Goal: Transaction & Acquisition: Purchase product/service

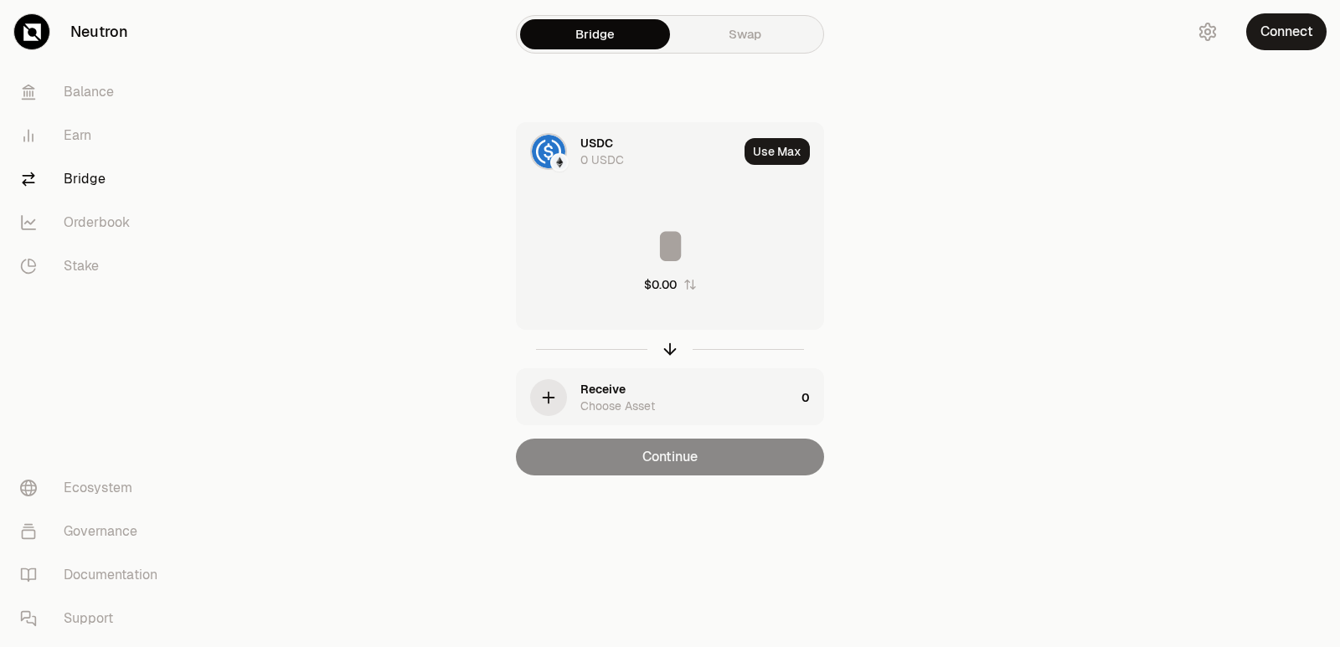
click at [630, 151] on div "USDC 0 USDC" at bounding box center [658, 151] width 157 height 33
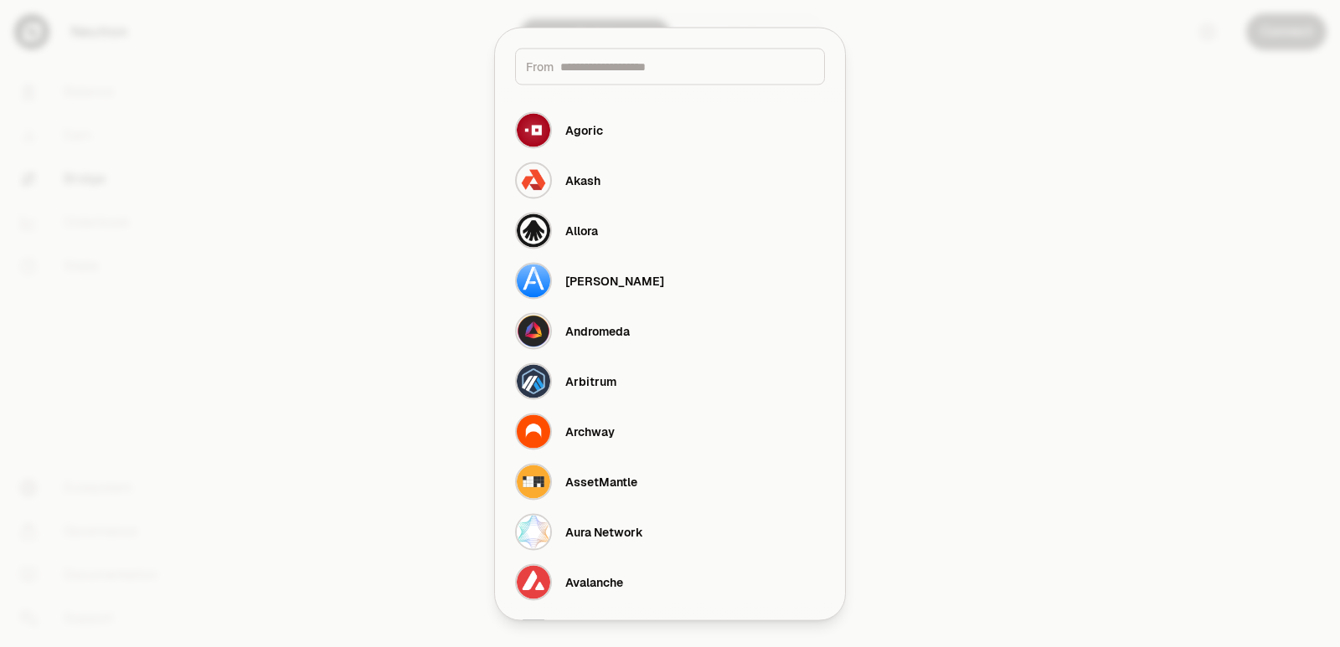
click at [630, 62] on input at bounding box center [687, 66] width 254 height 17
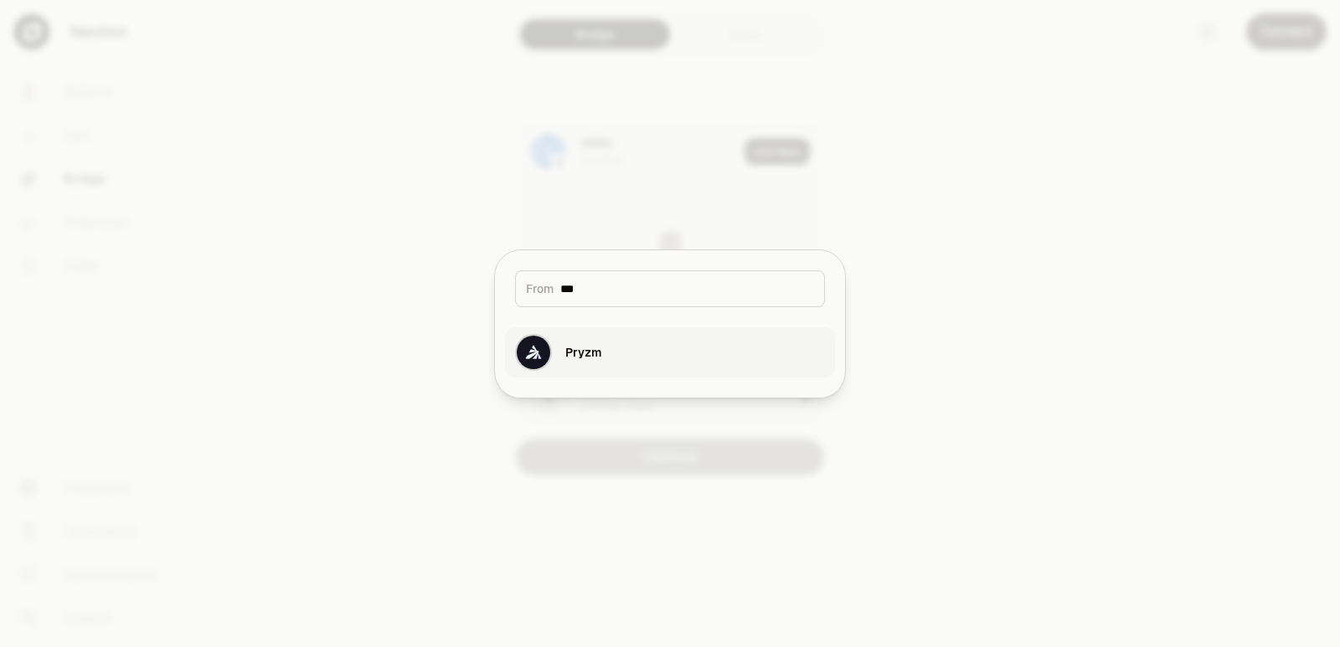
type input "***"
click at [620, 369] on button "Pryzm" at bounding box center [670, 352] width 330 height 50
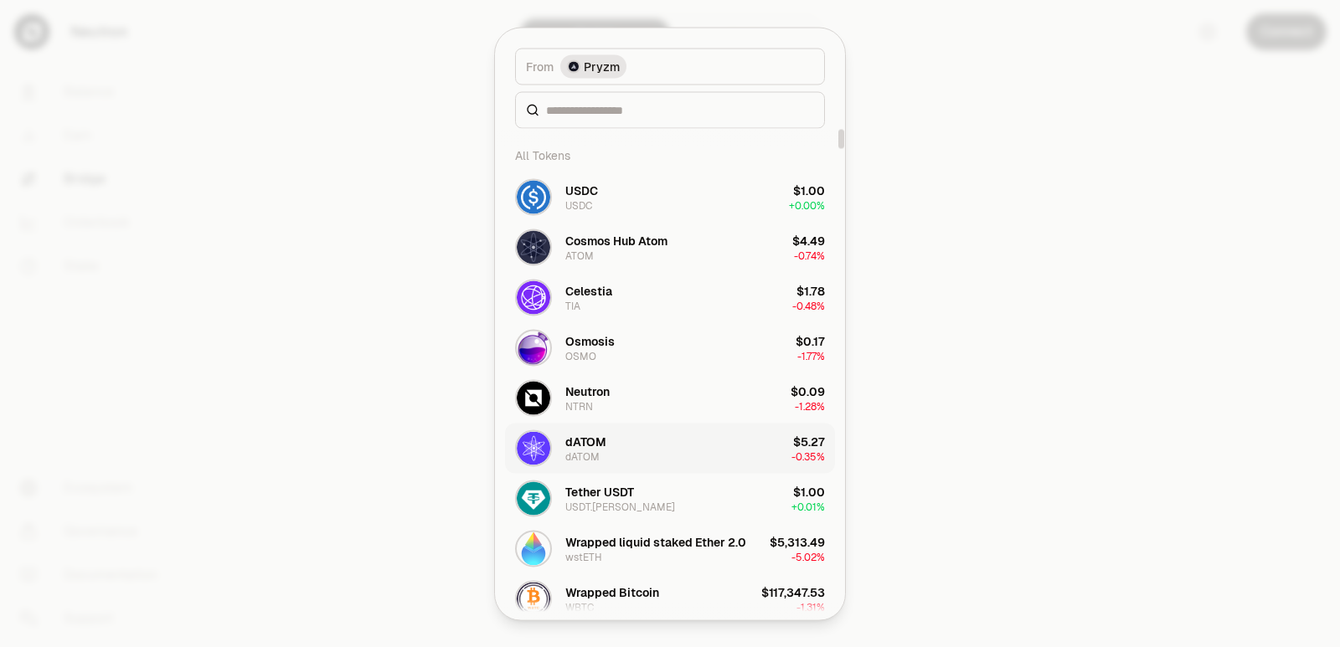
click at [605, 439] on button "dATOM dATOM $5.27 -0.35%" at bounding box center [670, 448] width 330 height 50
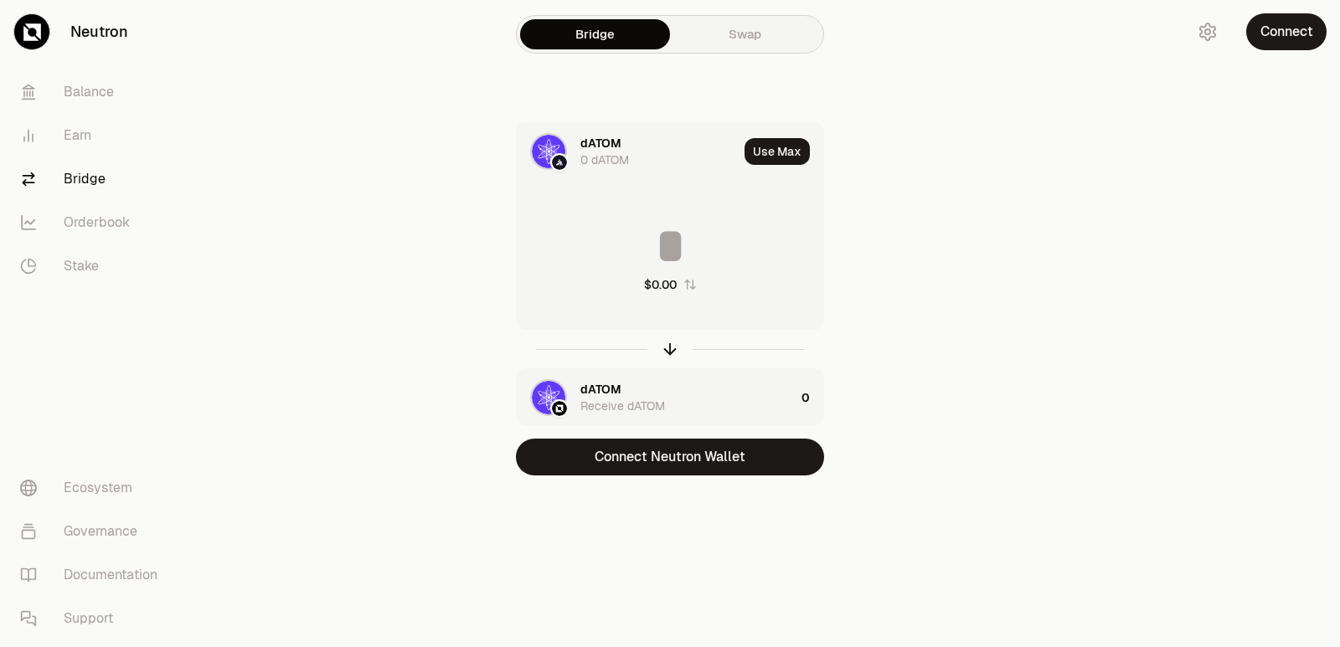
click at [598, 388] on div "dATOM" at bounding box center [600, 389] width 41 height 17
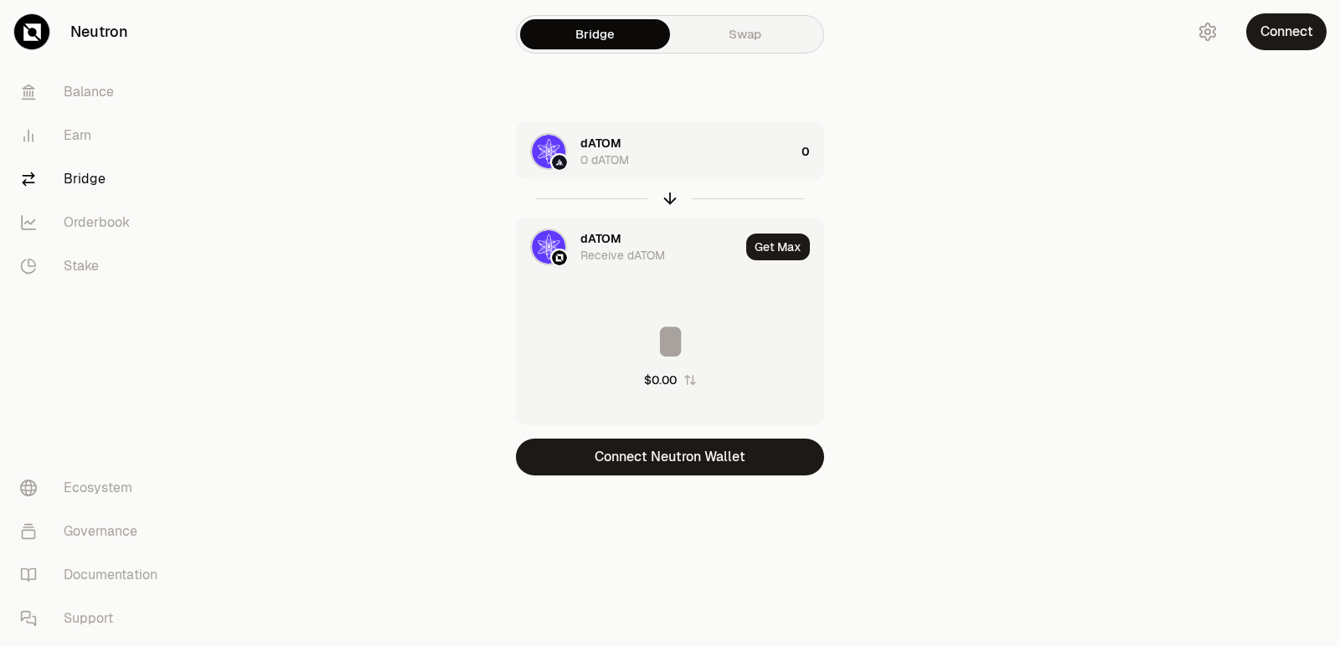
click at [599, 234] on div "dATOM" at bounding box center [600, 238] width 41 height 17
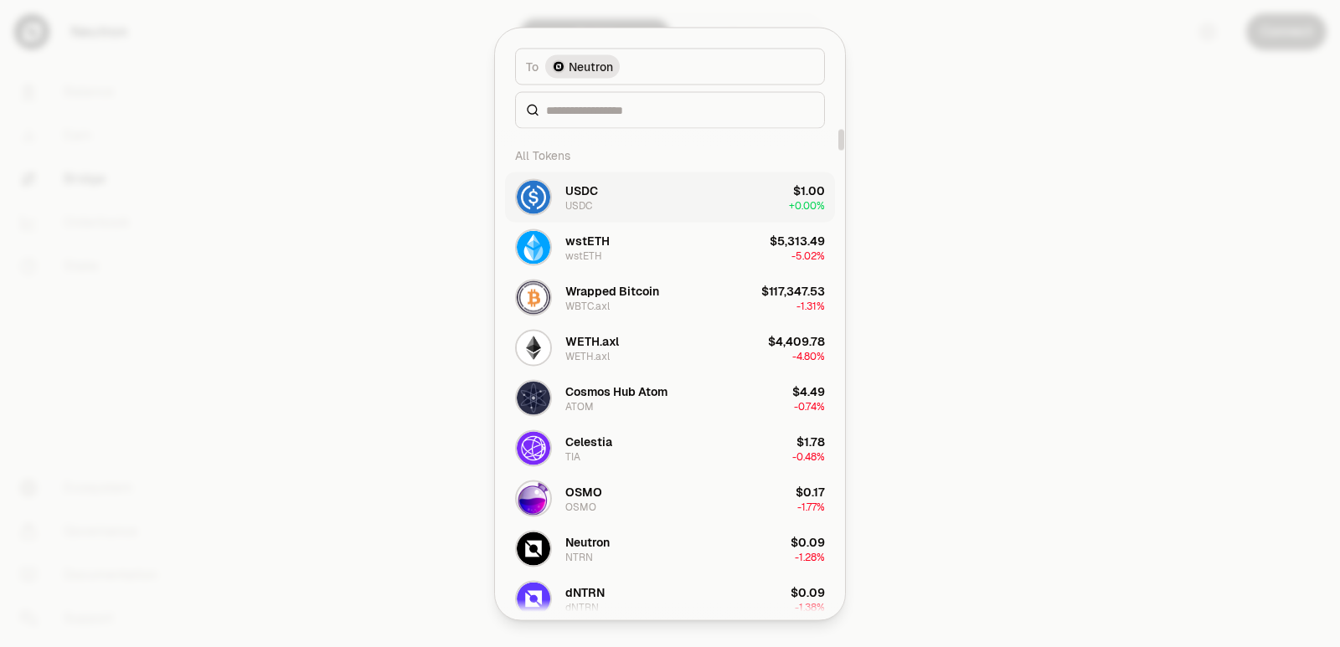
click at [602, 207] on button "USDC USDC $1.00 + 0.00%" at bounding box center [670, 197] width 330 height 50
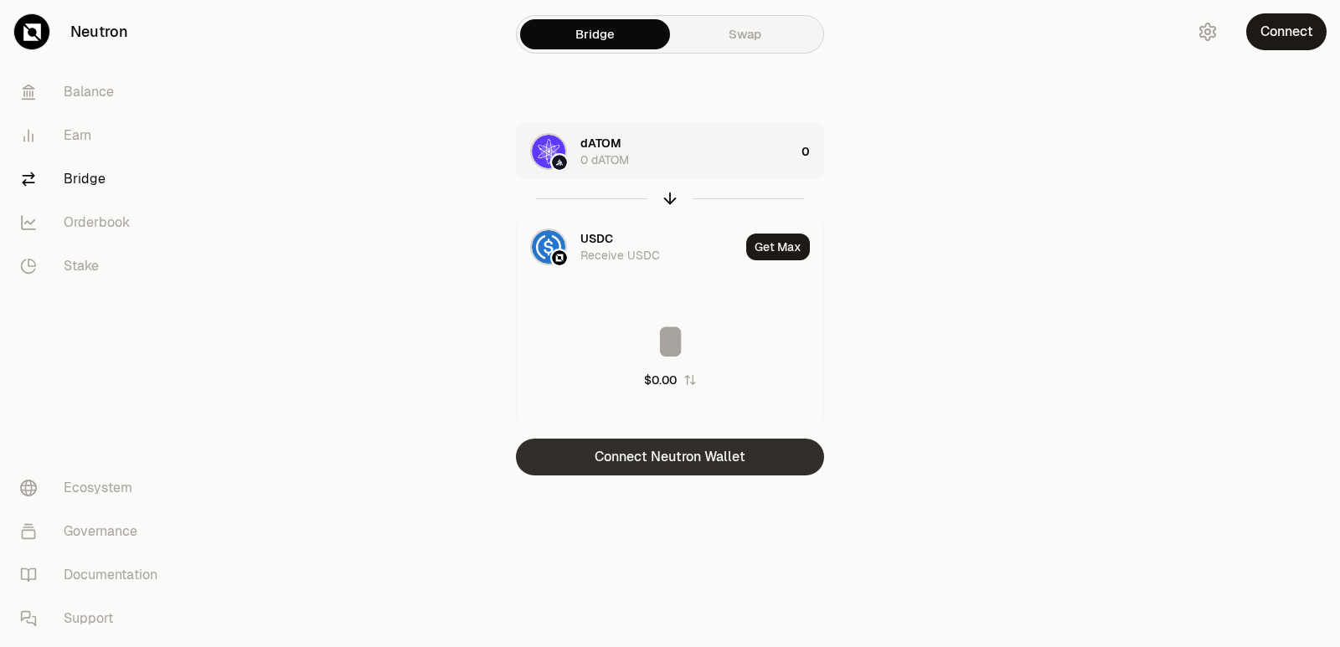
click at [693, 460] on button "Connect Neutron Wallet" at bounding box center [670, 457] width 308 height 37
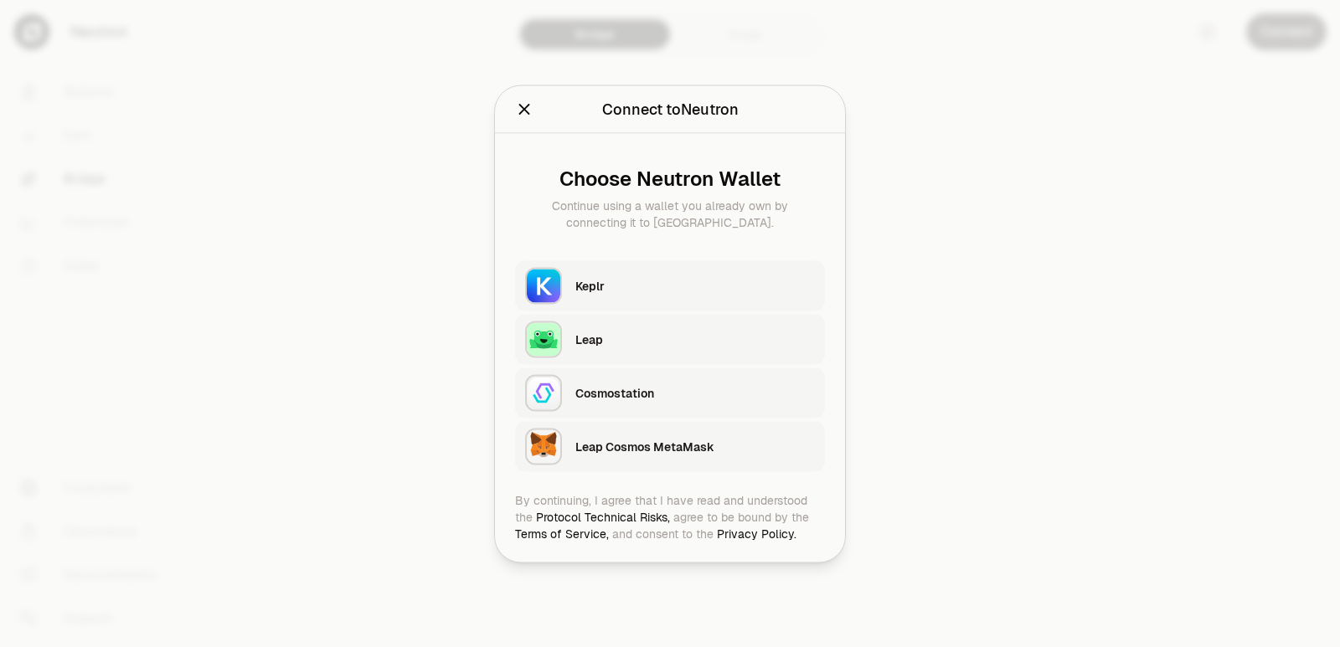
click at [651, 296] on div "Keplr" at bounding box center [694, 285] width 239 height 25
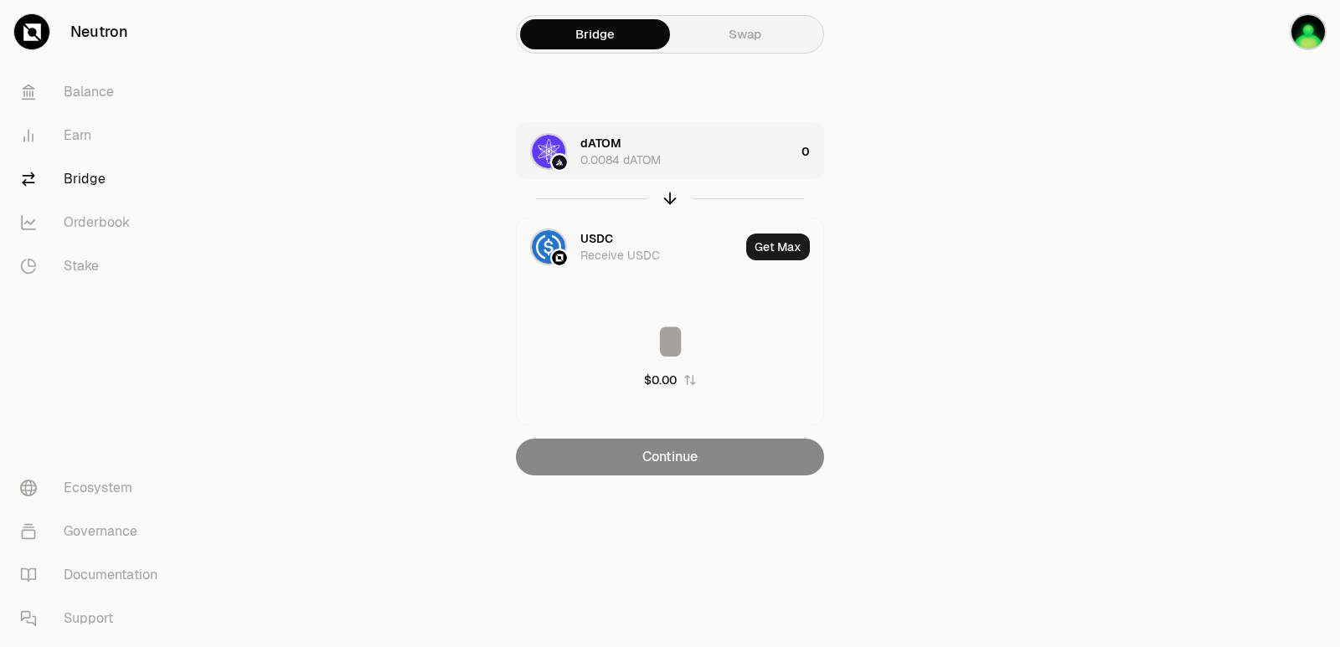
click at [632, 163] on div "0.0084 dATOM" at bounding box center [620, 160] width 80 height 17
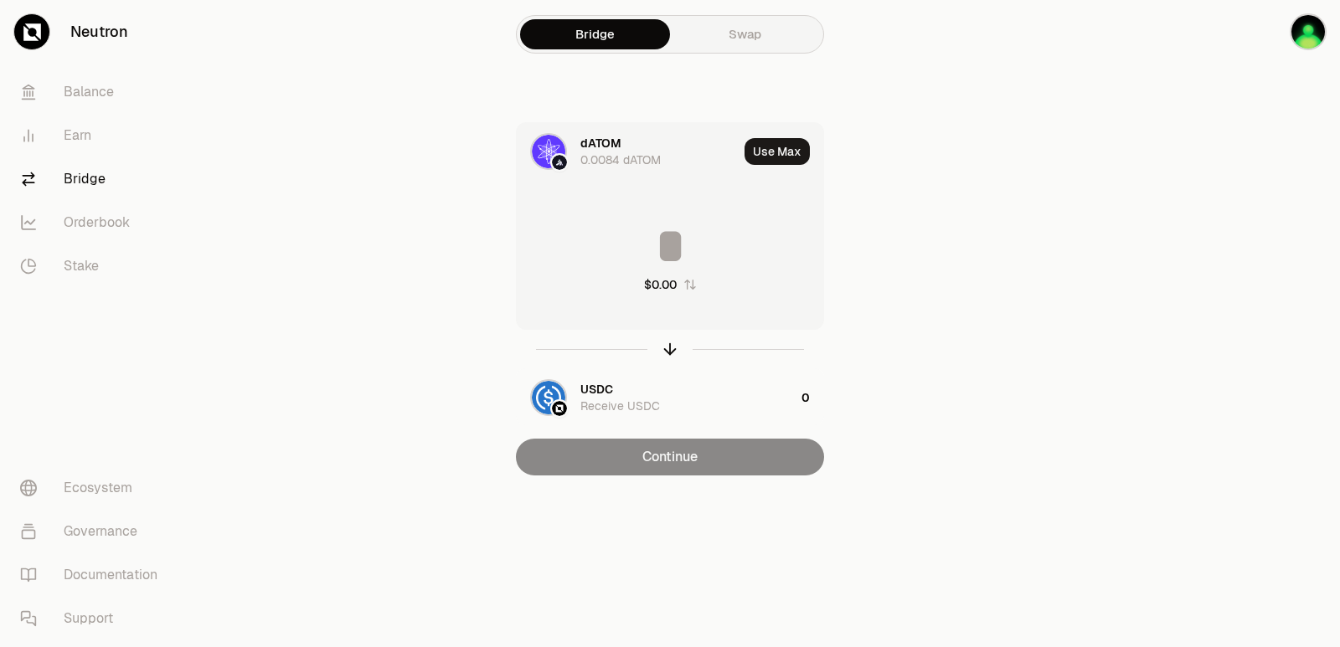
click at [785, 165] on div "Use Max" at bounding box center [783, 151] width 79 height 57
click at [782, 159] on button "Use Max" at bounding box center [776, 151] width 65 height 27
type input "*"
click at [668, 353] on icon "button" at bounding box center [670, 349] width 18 height 18
click at [771, 154] on div "Using Max" at bounding box center [778, 151] width 90 height 57
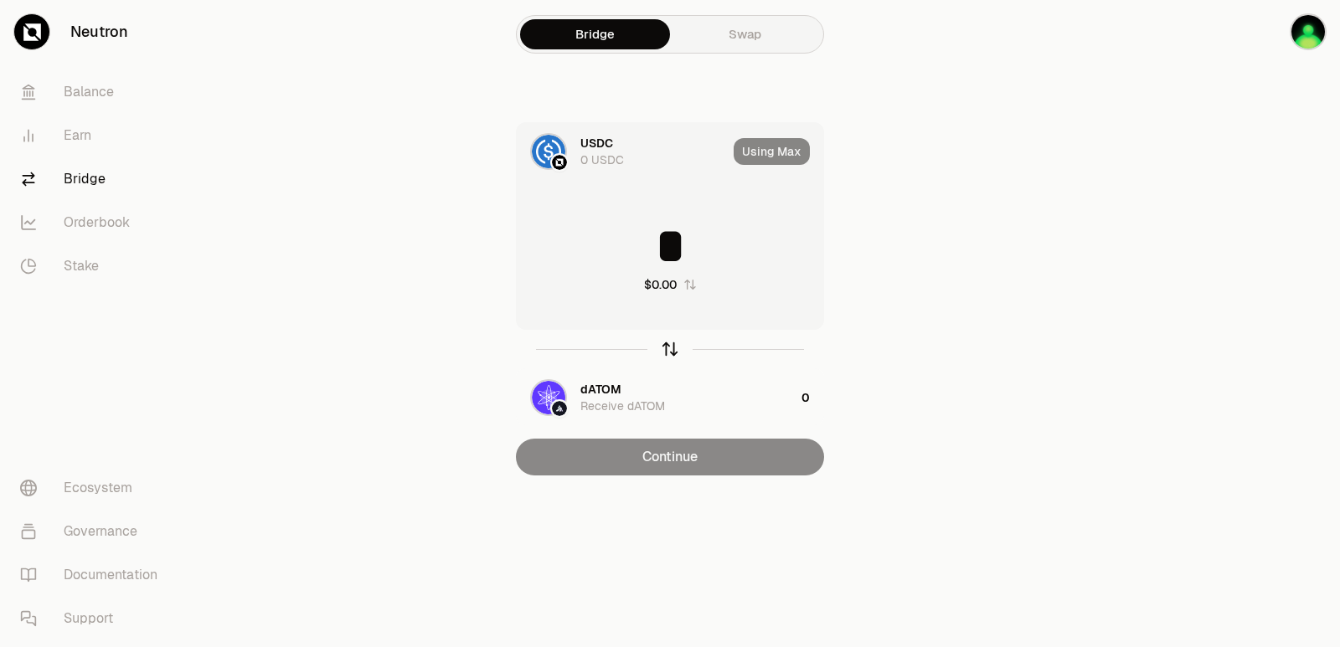
click at [674, 349] on icon "button" at bounding box center [670, 349] width 18 height 18
click at [713, 234] on input "*" at bounding box center [670, 246] width 306 height 50
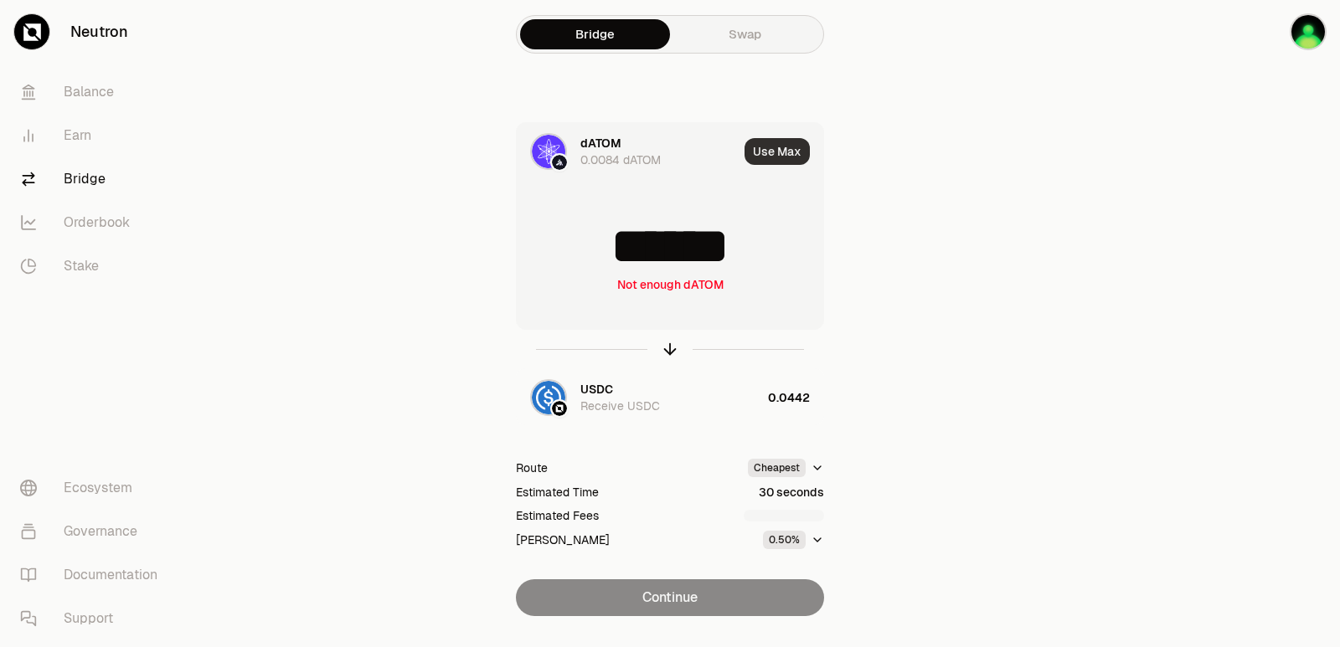
click at [766, 149] on button "Use Max" at bounding box center [776, 151] width 65 height 27
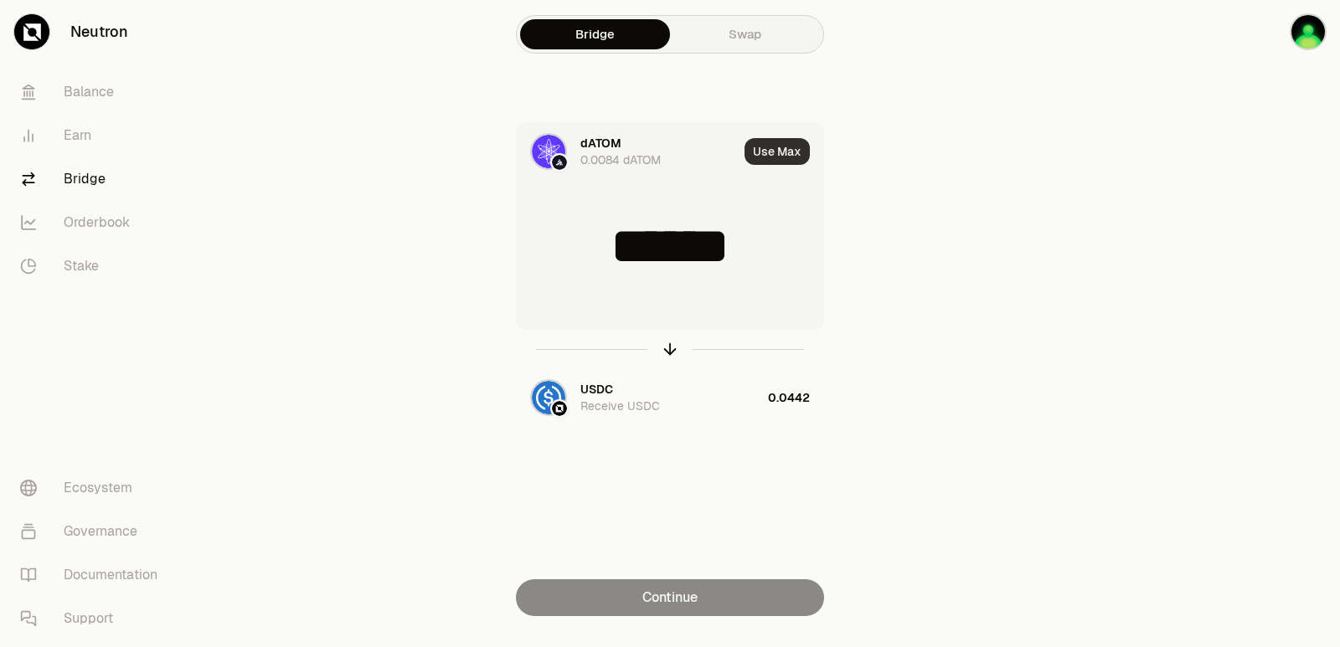
type input "*"
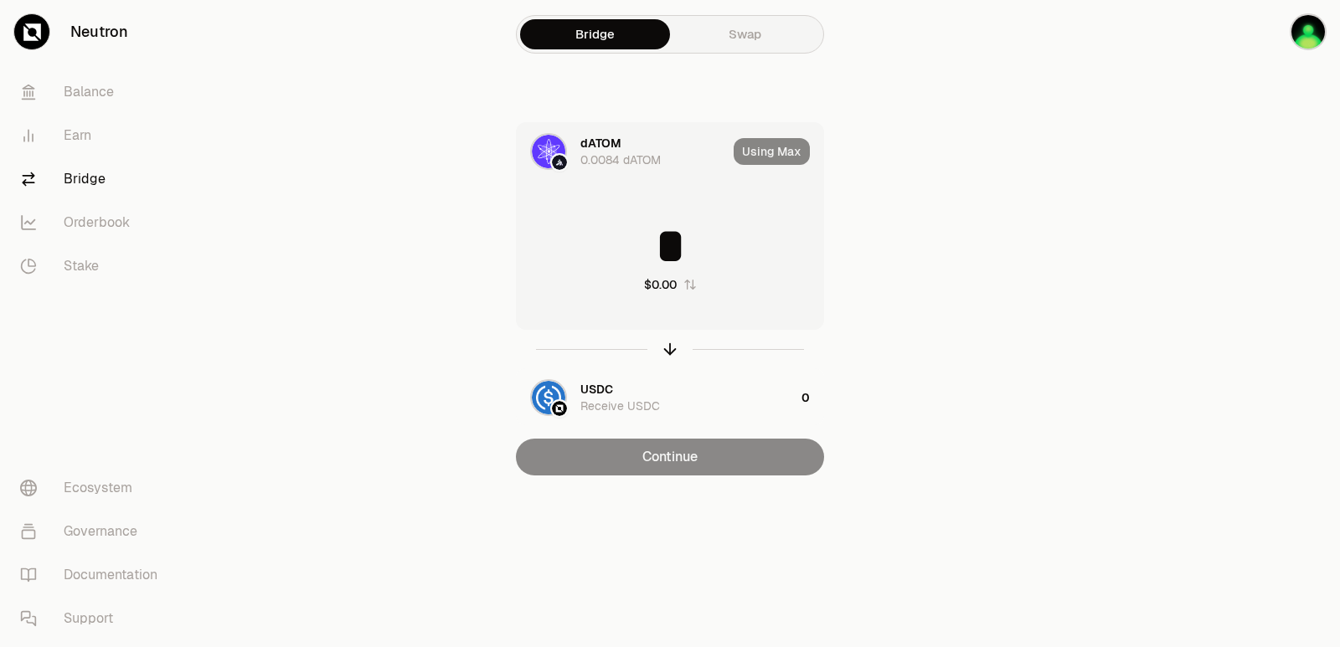
click at [767, 152] on div "Using Max" at bounding box center [778, 151] width 90 height 57
click at [1204, 350] on div at bounding box center [1246, 271] width 188 height 543
click at [669, 349] on icon "button" at bounding box center [670, 349] width 18 height 18
click at [594, 396] on div "dATOM" at bounding box center [600, 389] width 41 height 17
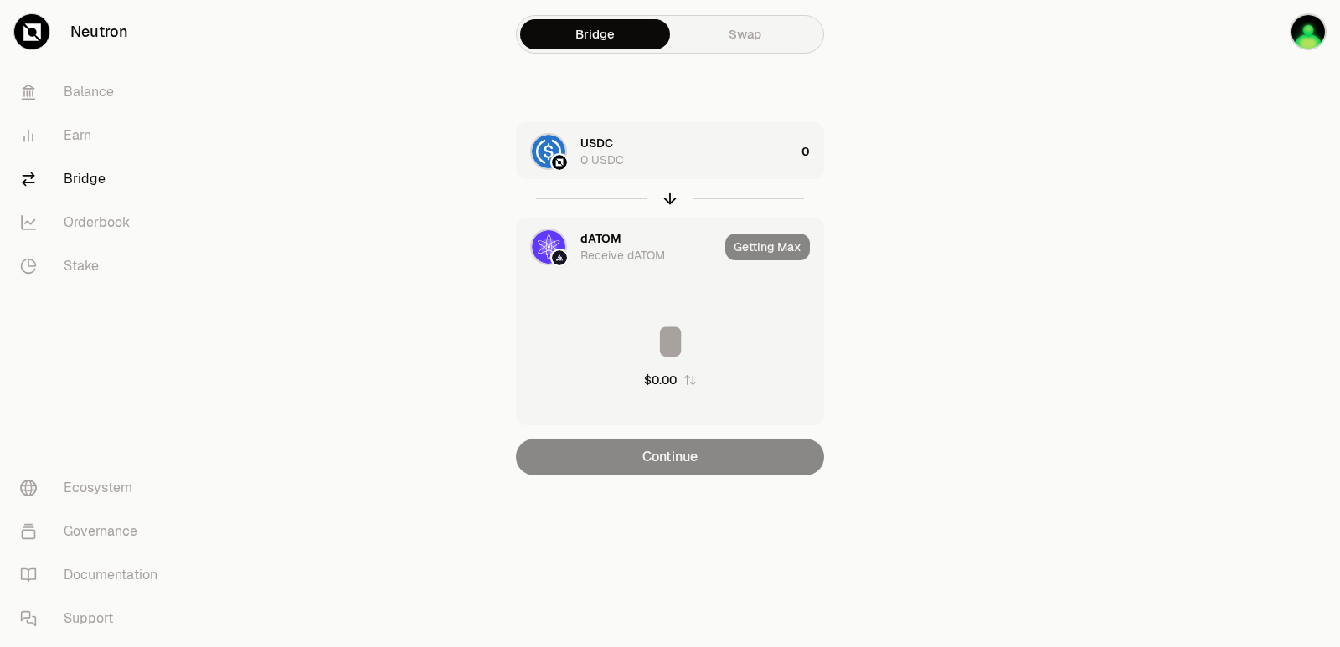
click at [610, 238] on div "dATOM" at bounding box center [600, 238] width 41 height 17
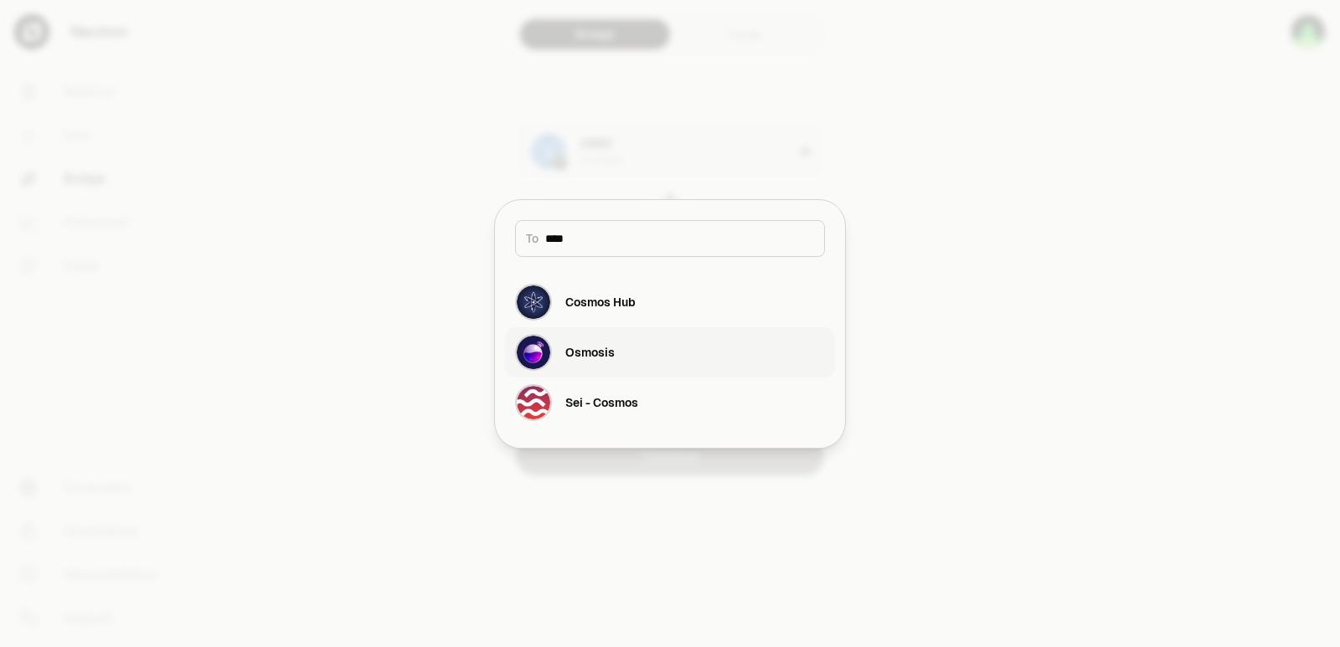
type input "****"
click at [610, 356] on div "Osmosis" at bounding box center [589, 352] width 49 height 17
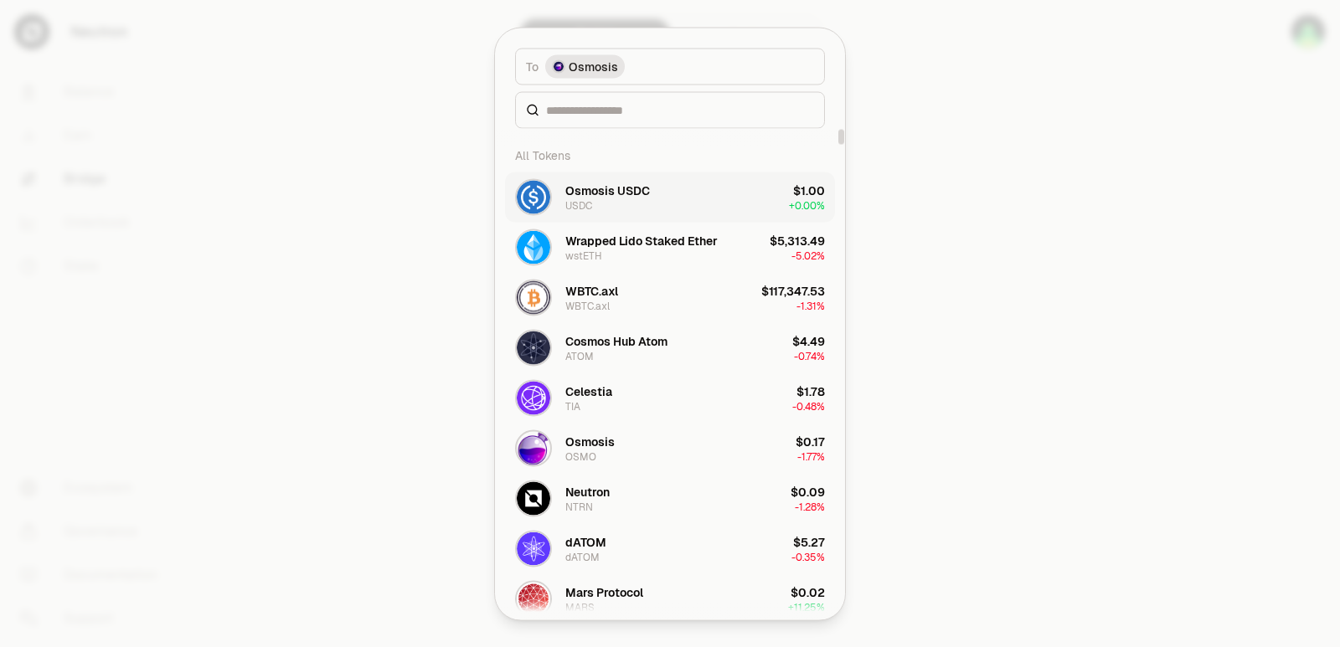
click at [622, 186] on div "Osmosis USDC" at bounding box center [607, 190] width 85 height 17
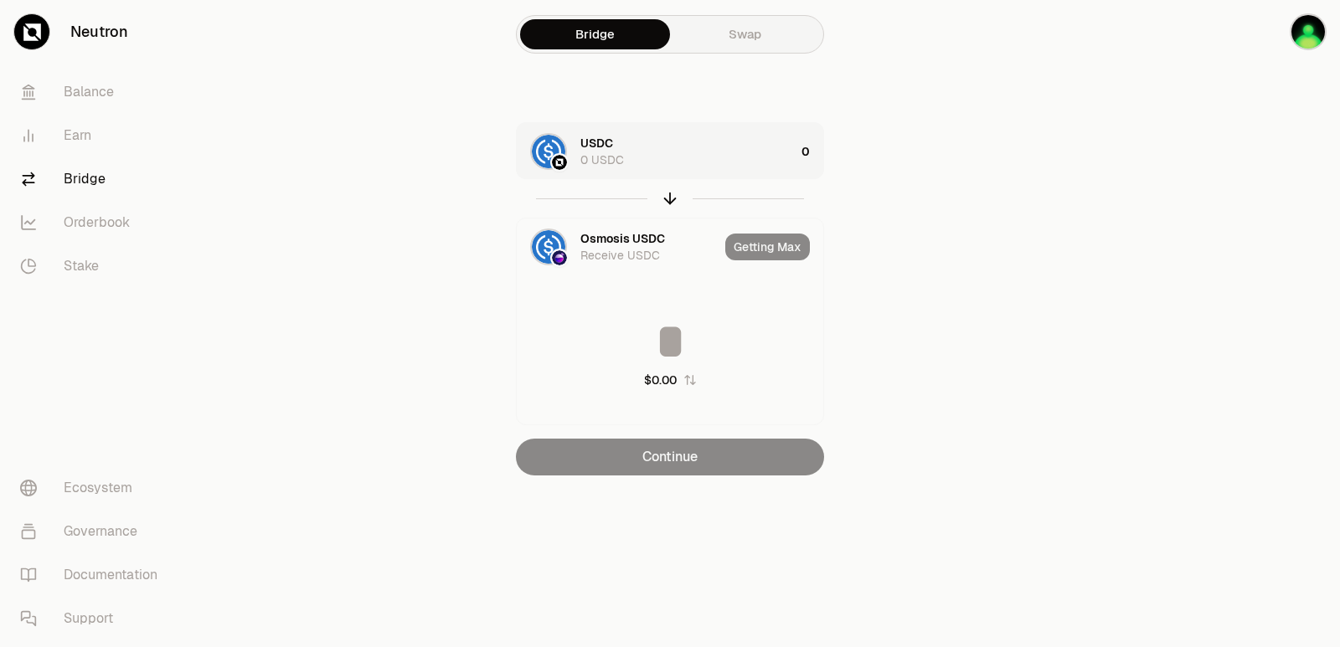
click at [590, 139] on div "USDC" at bounding box center [596, 143] width 33 height 17
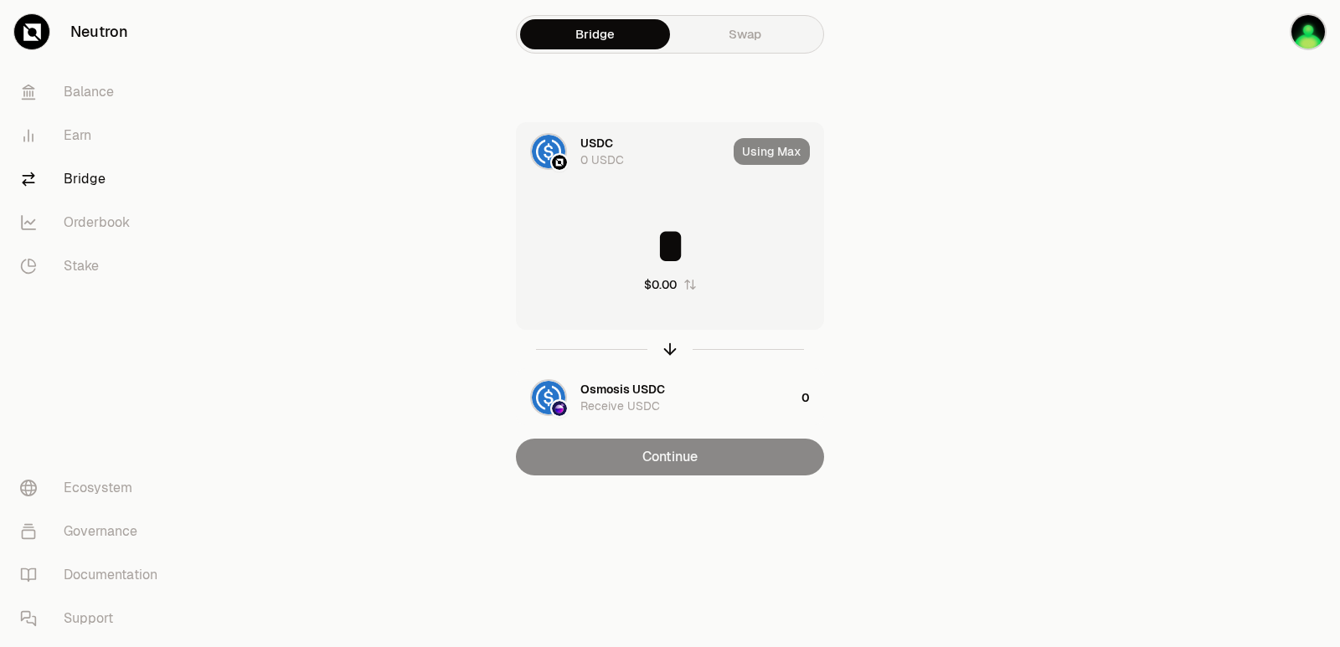
click at [590, 139] on div "USDC" at bounding box center [596, 143] width 33 height 17
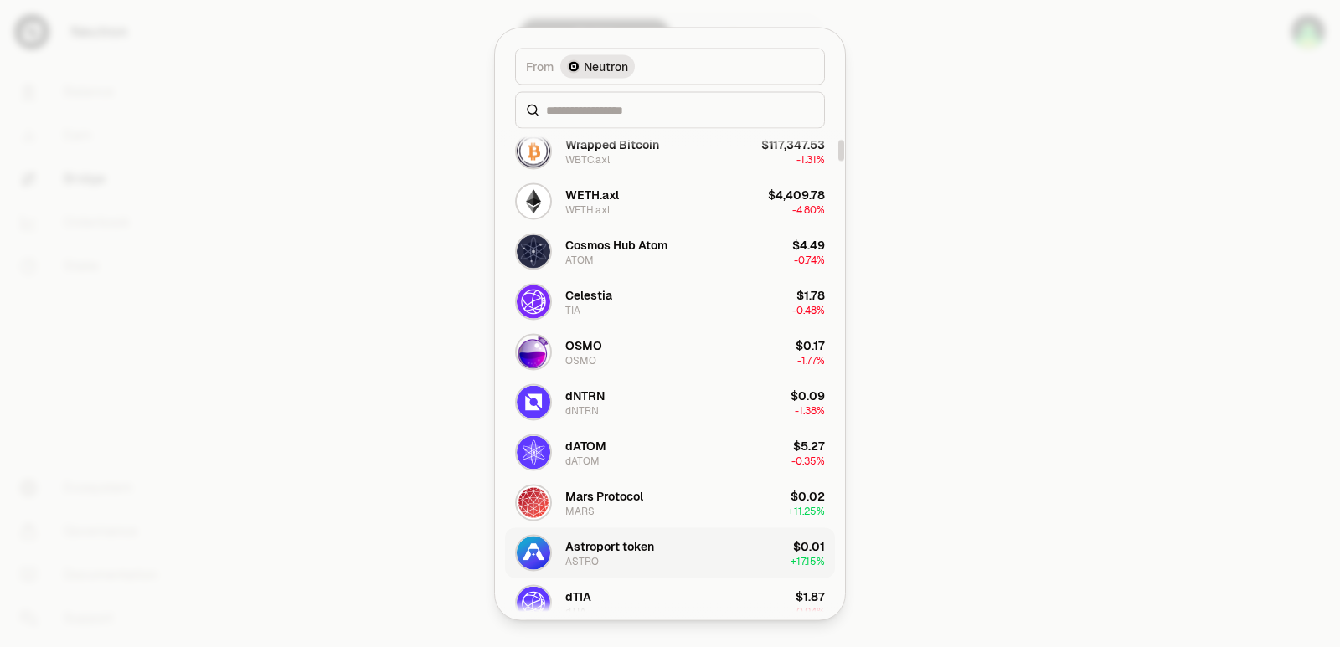
scroll to position [251, 0]
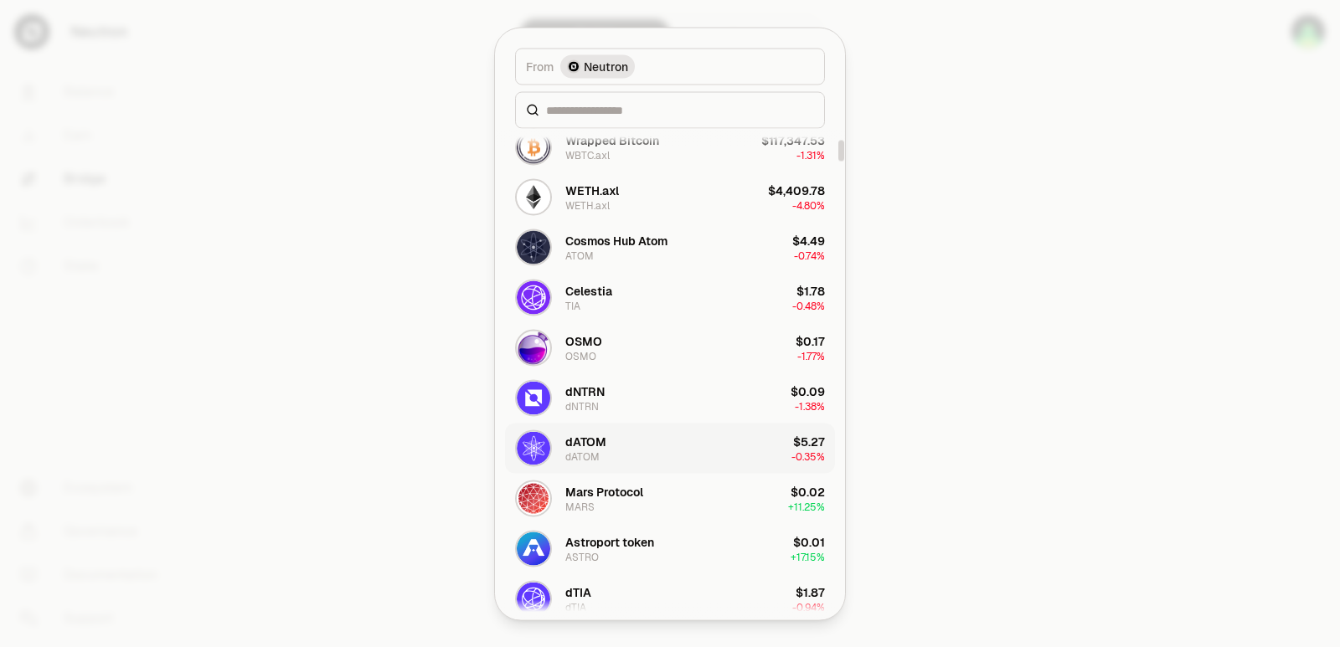
click at [600, 461] on div "dATOM dATOM" at bounding box center [585, 448] width 41 height 30
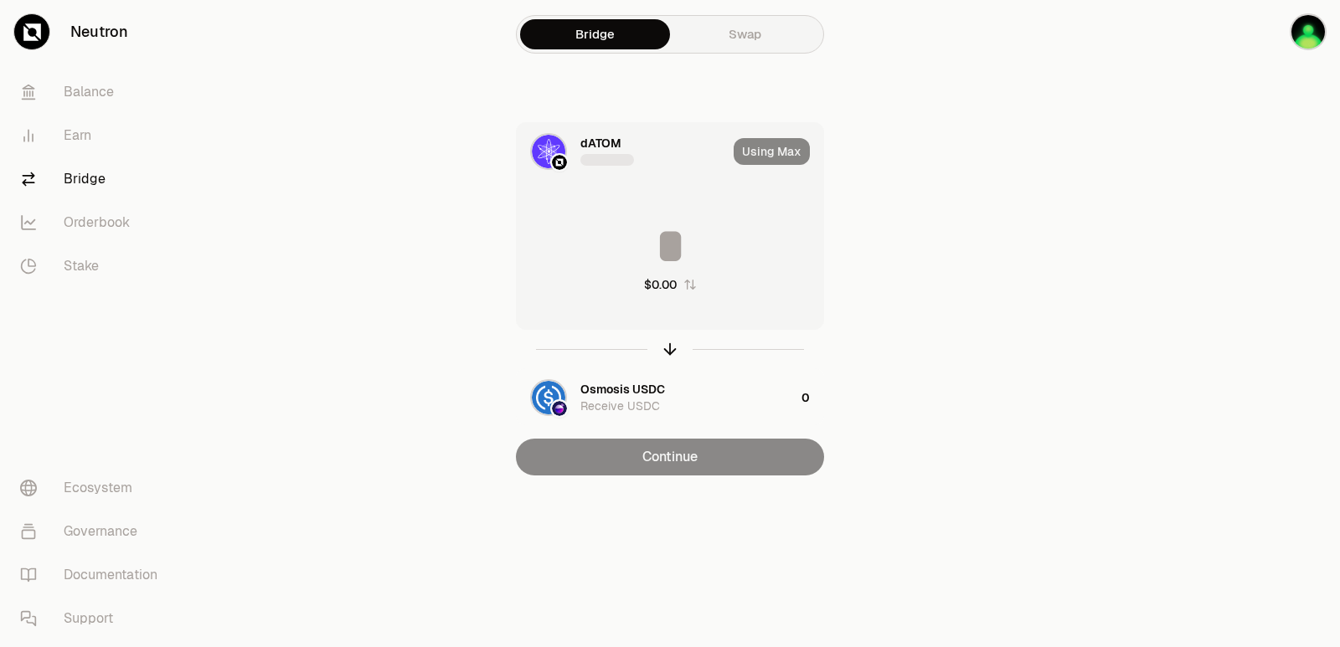
type input "******"
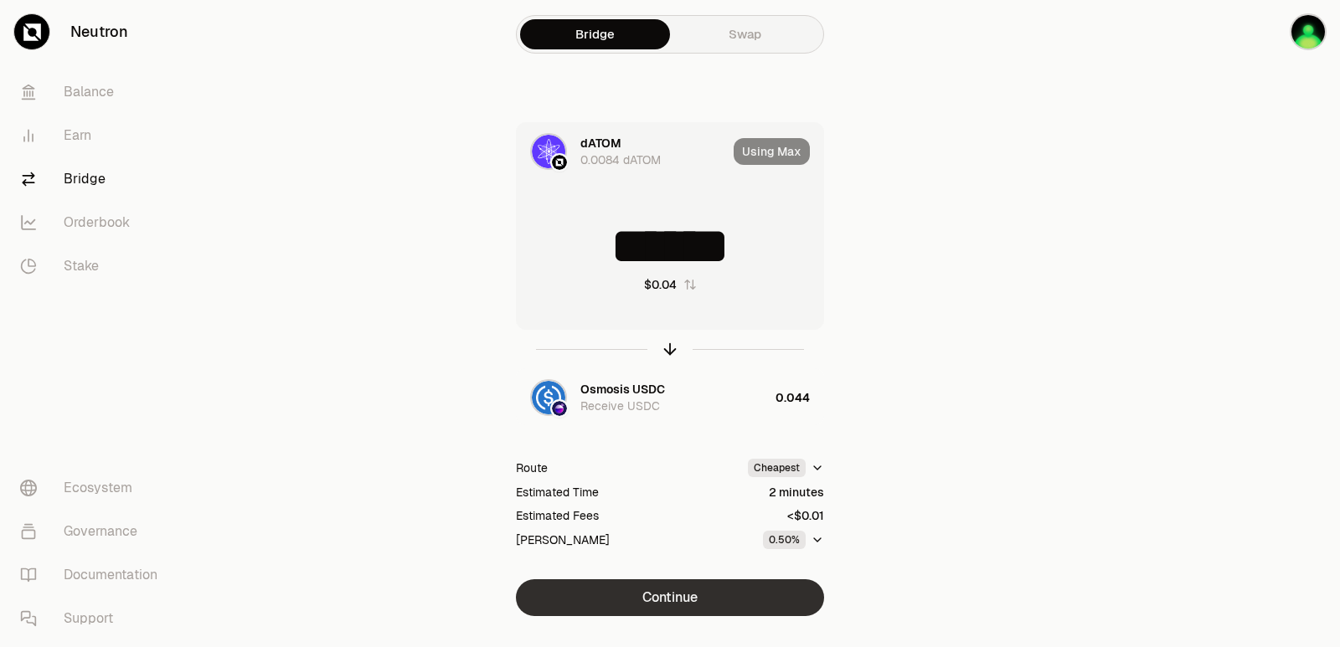
click at [702, 599] on button "Continue" at bounding box center [670, 597] width 308 height 37
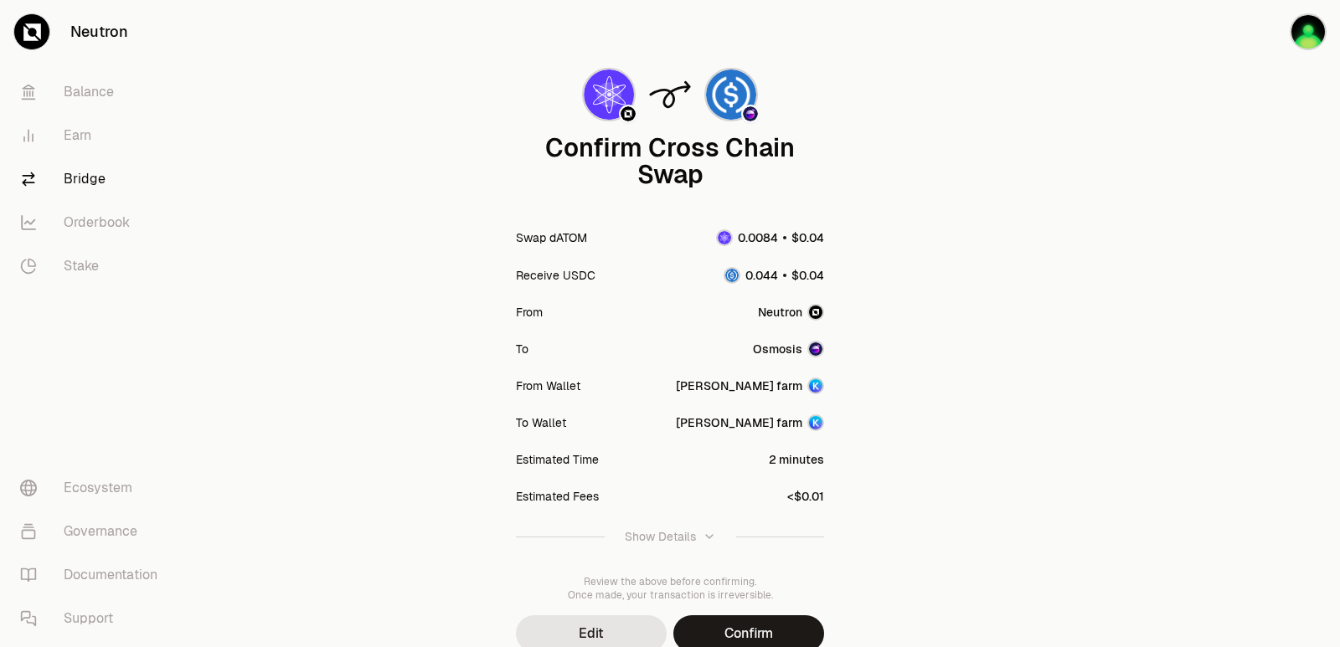
scroll to position [138, 0]
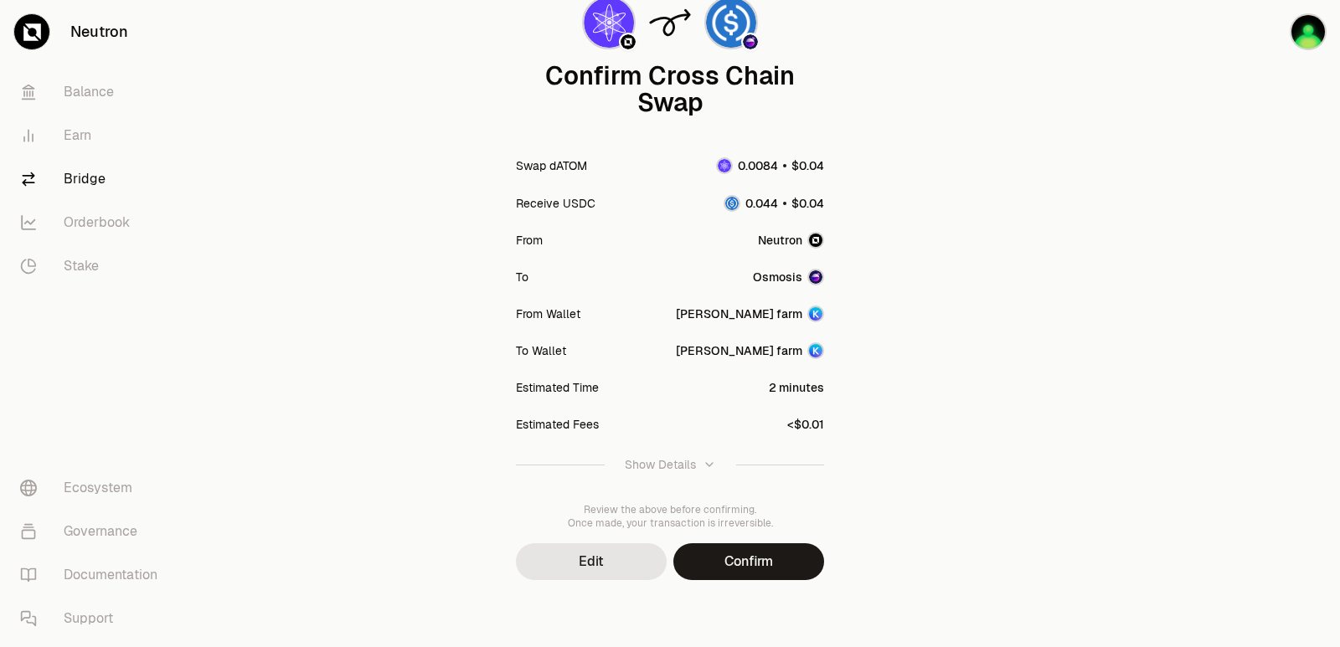
click at [743, 566] on button "Confirm" at bounding box center [748, 561] width 151 height 37
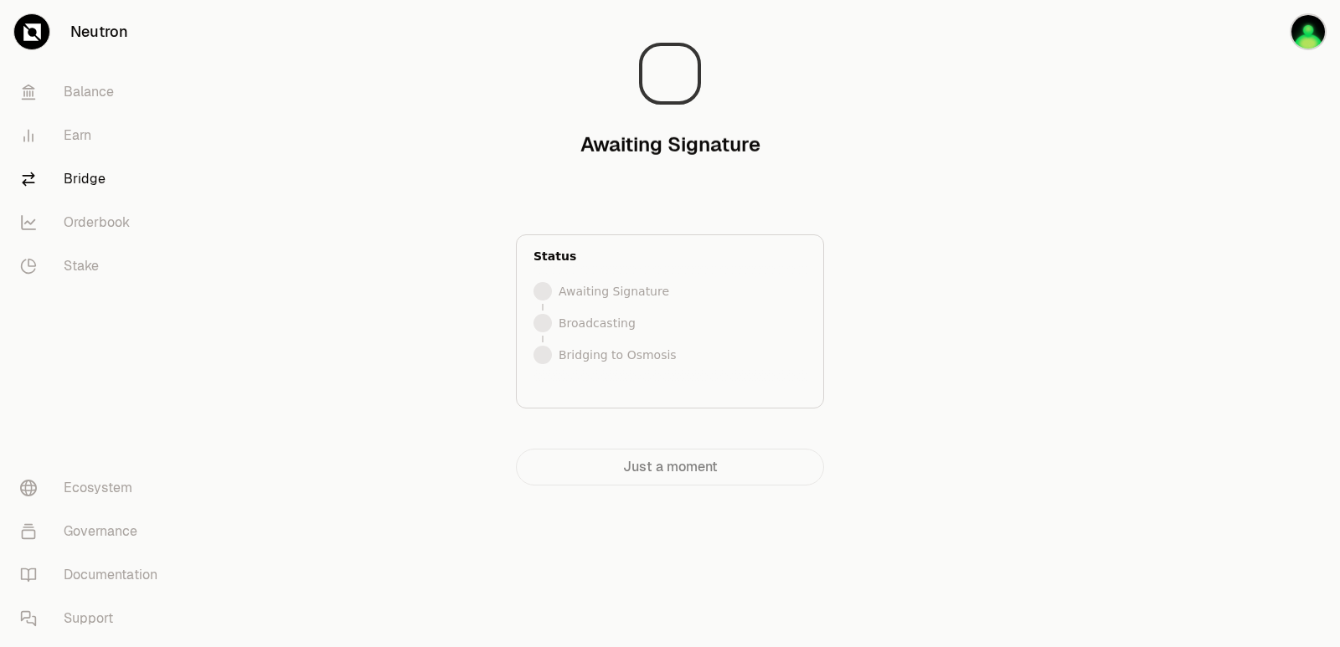
scroll to position [0, 0]
